Goal: Check status: Check status

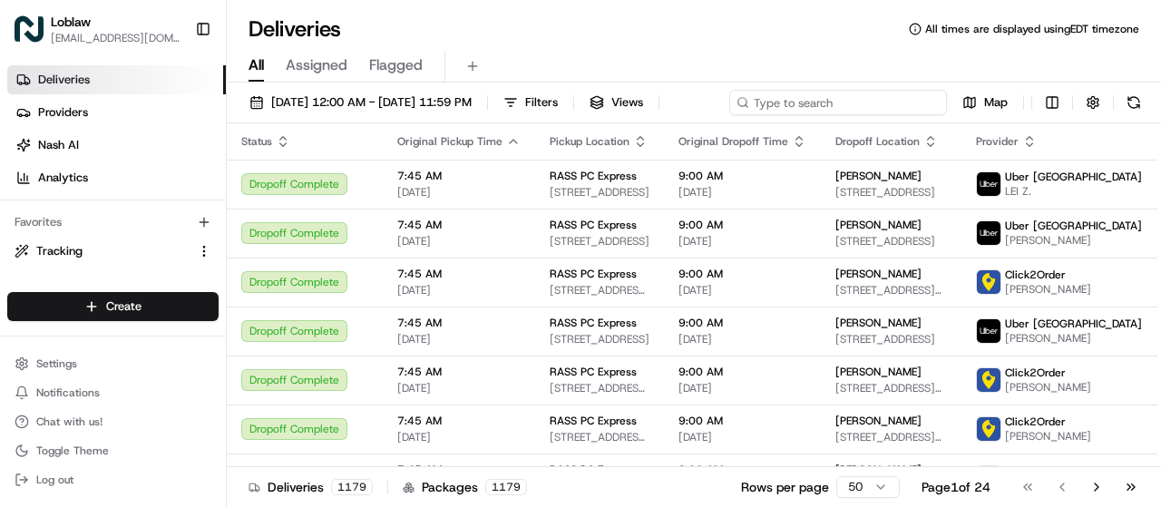
click at [824, 97] on input at bounding box center [839, 102] width 218 height 25
paste input "531900012796193"
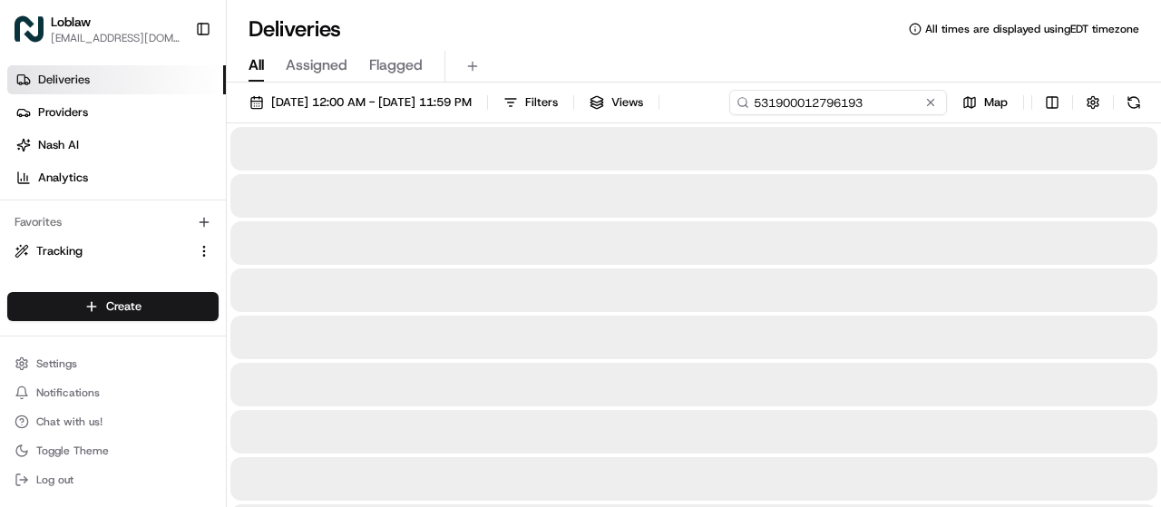
type input "531900012796193"
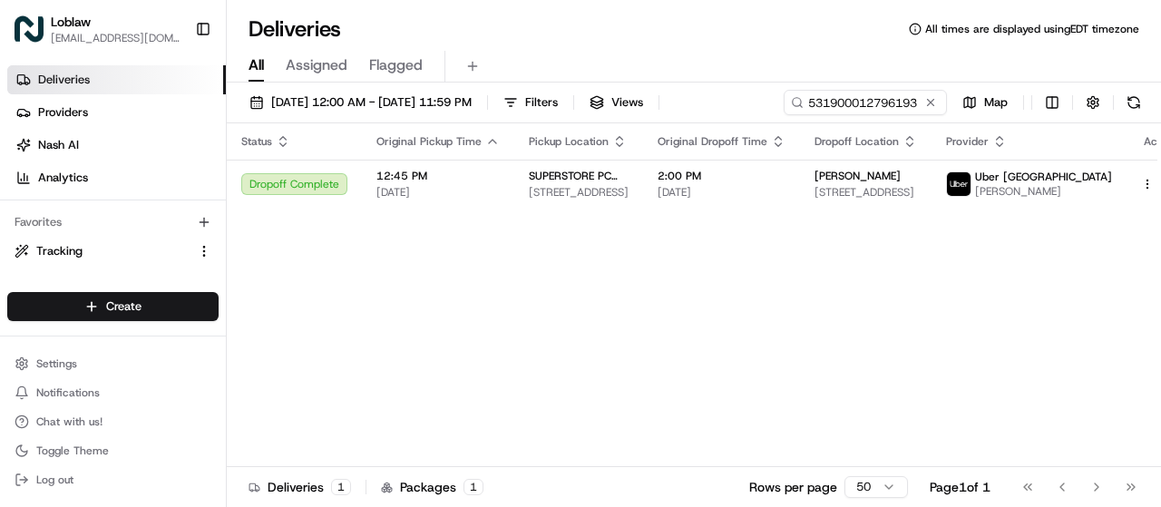
drag, startPoint x: 1127, startPoint y: 212, endPoint x: 1132, endPoint y: 239, distance: 26.9
click at [1127, 211] on div "Status Original Pickup Time Pickup Location Original Dropoff Time Dropoff Locat…" at bounding box center [710, 295] width 967 height 344
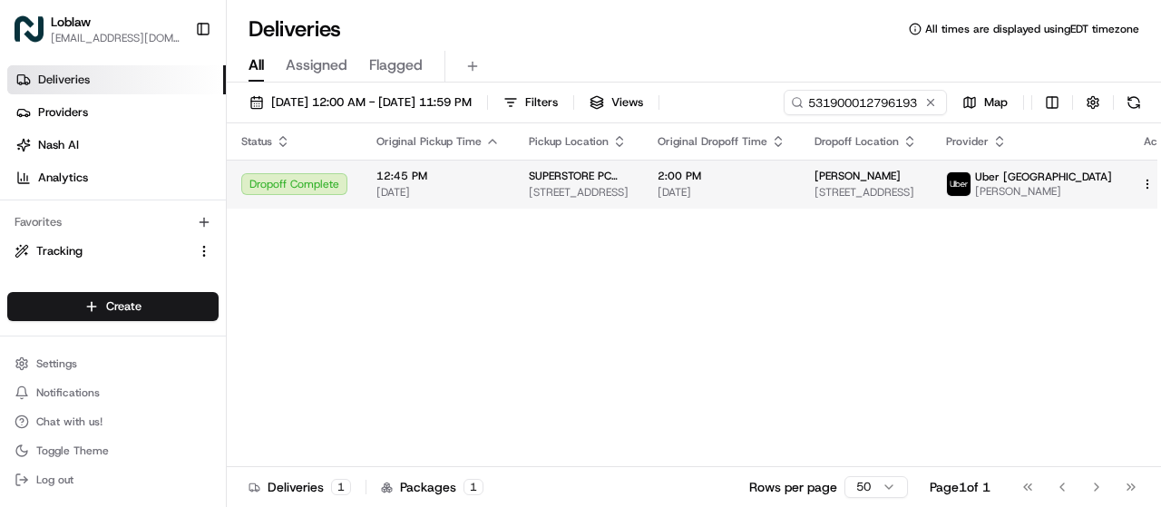
click at [1158, 183] on button at bounding box center [1169, 184] width 22 height 22
